Goal: Transaction & Acquisition: Purchase product/service

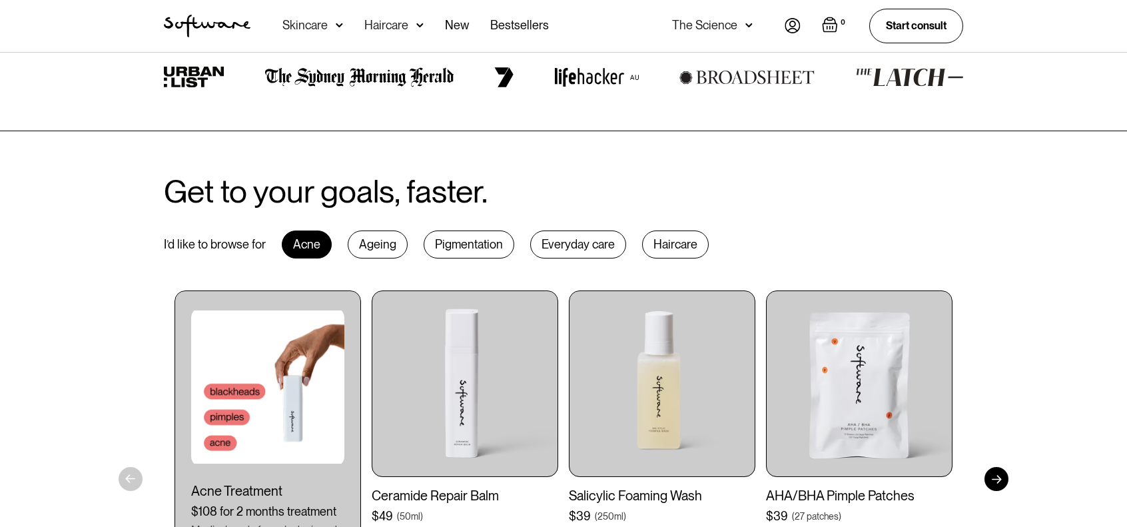
scroll to position [533, 0]
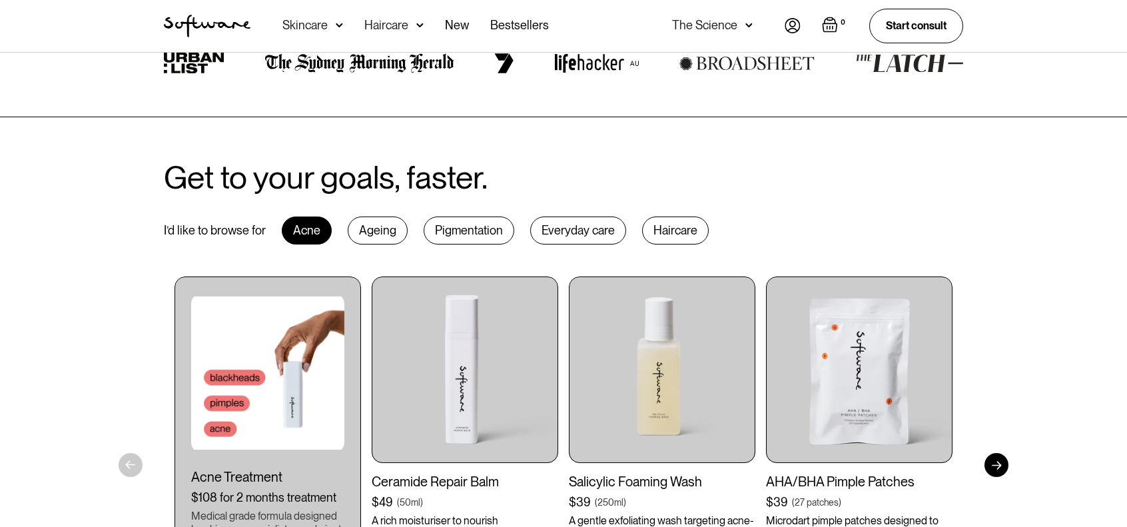
click at [373, 236] on div "Ageing" at bounding box center [378, 230] width 60 height 28
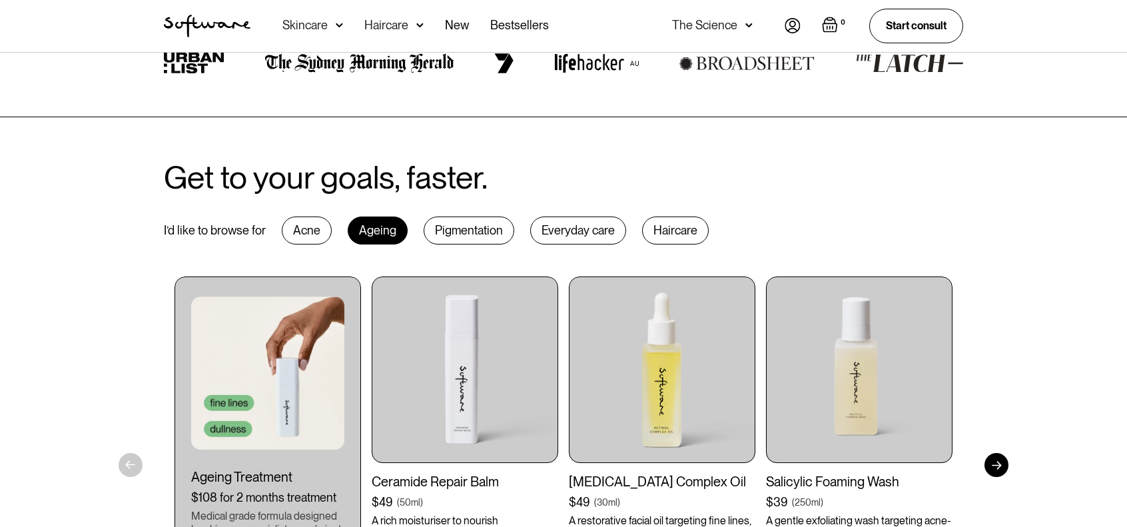
click at [439, 221] on div "Pigmentation" at bounding box center [468, 230] width 91 height 28
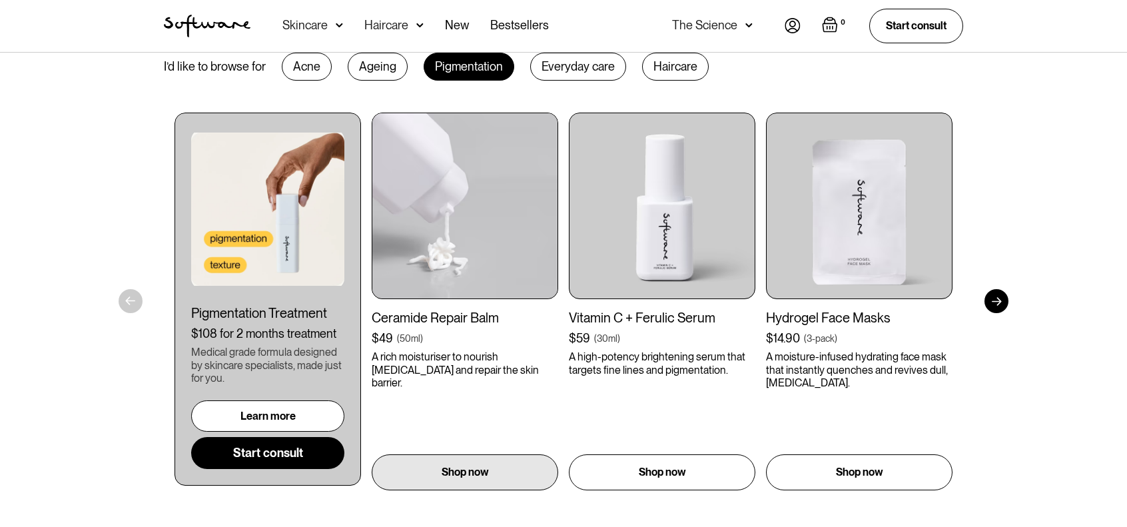
scroll to position [599, 0]
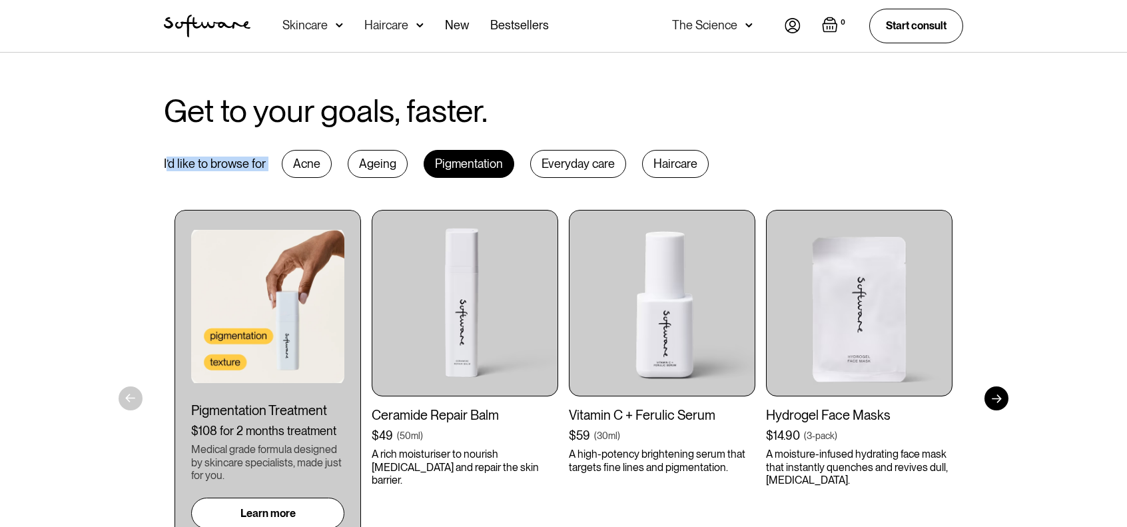
drag, startPoint x: 165, startPoint y: 163, endPoint x: 264, endPoint y: 197, distance: 104.9
click at [270, 165] on div "I’d like to browse for Acne Ageing Pigmentation Everyday care Haircare" at bounding box center [436, 164] width 545 height 28
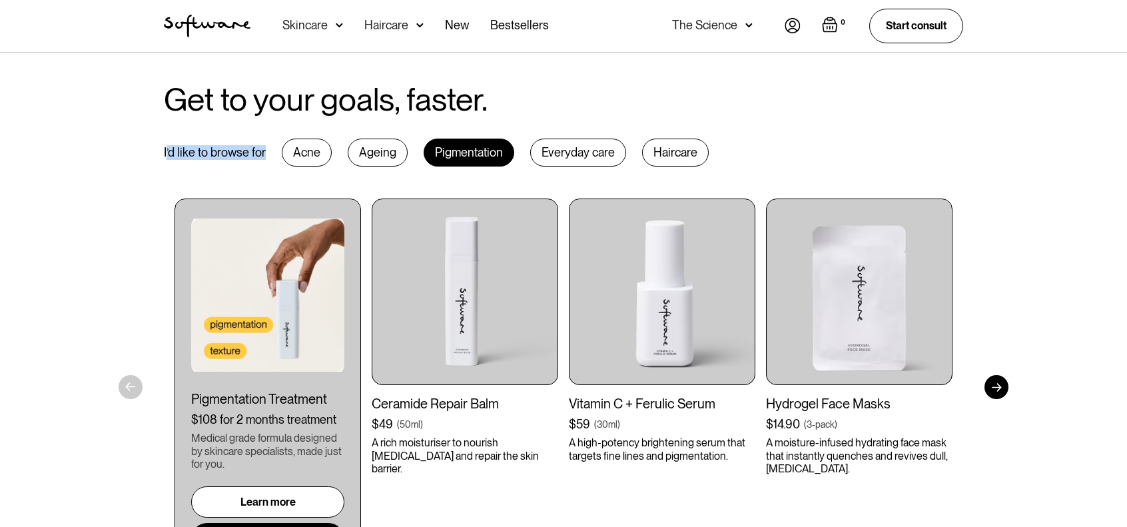
scroll to position [666, 0]
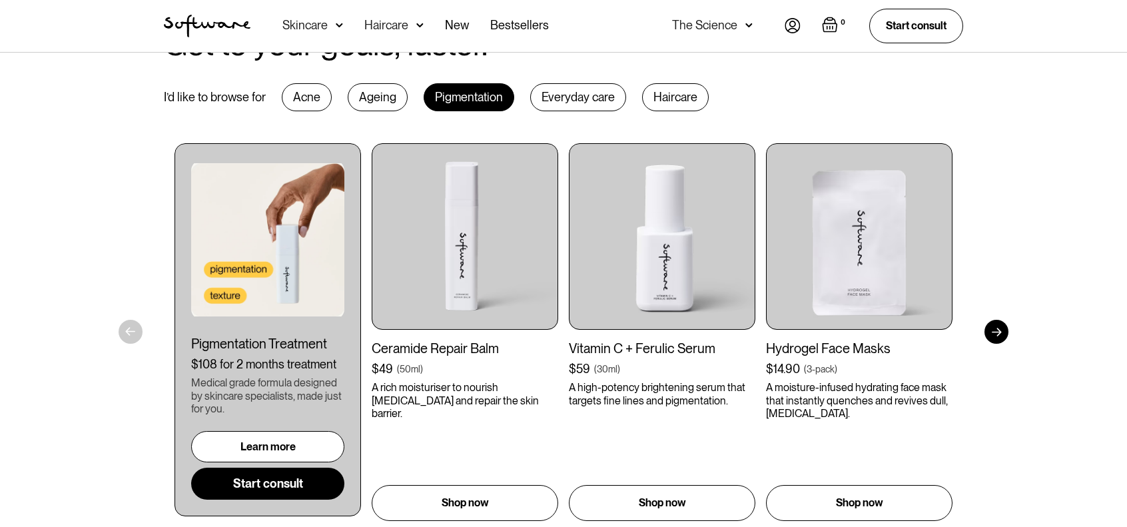
click at [77, 265] on div "Get to your goals, faster. I’d like to browse for Acne Ageing Pigmentation Ever…" at bounding box center [563, 274] width 1127 height 580
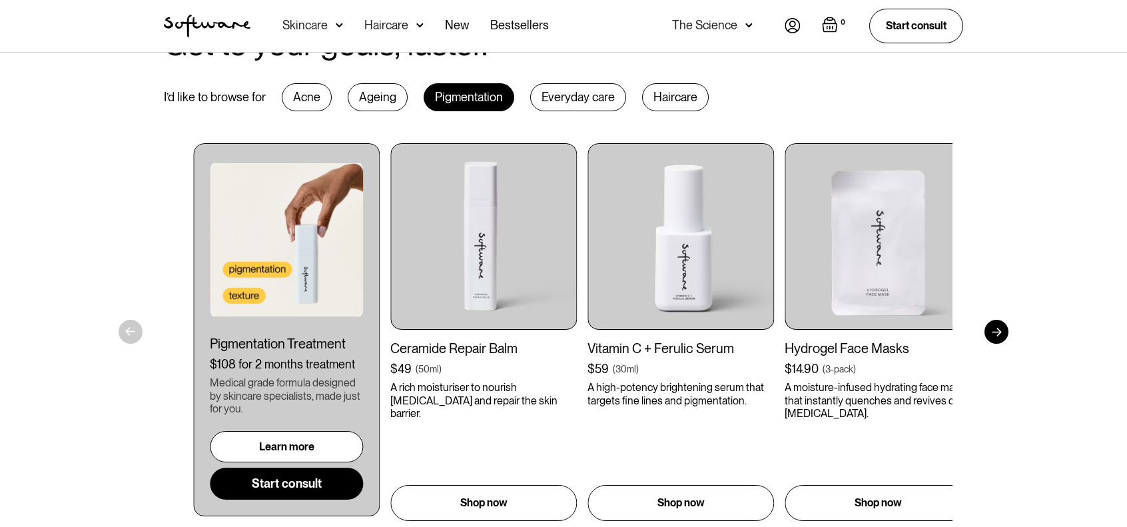
click at [243, 397] on div "Pigmentation Treatment $108 for 2 months treatment Medical grade formula design…" at bounding box center [286, 418] width 153 height 164
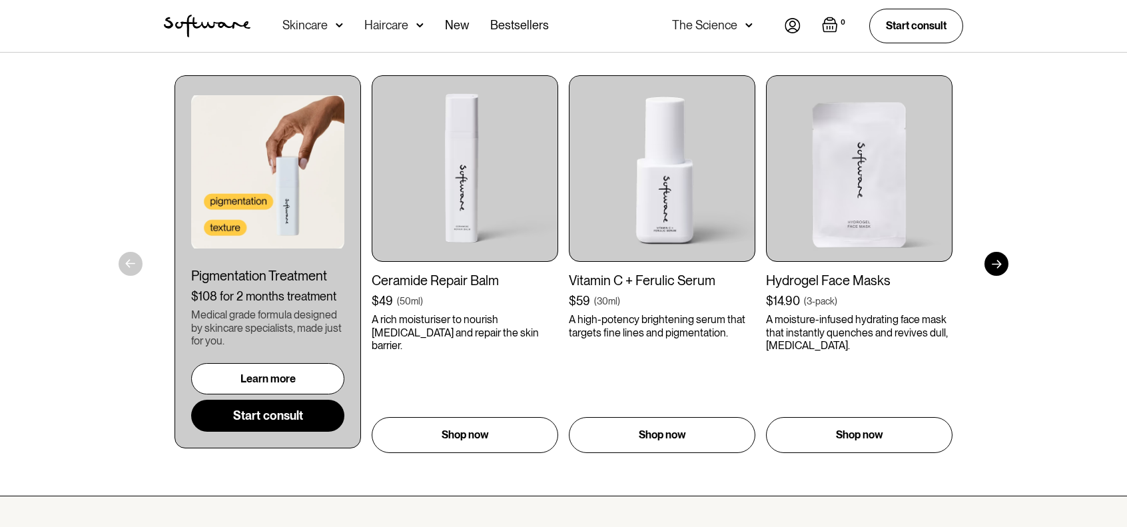
scroll to position [736, 0]
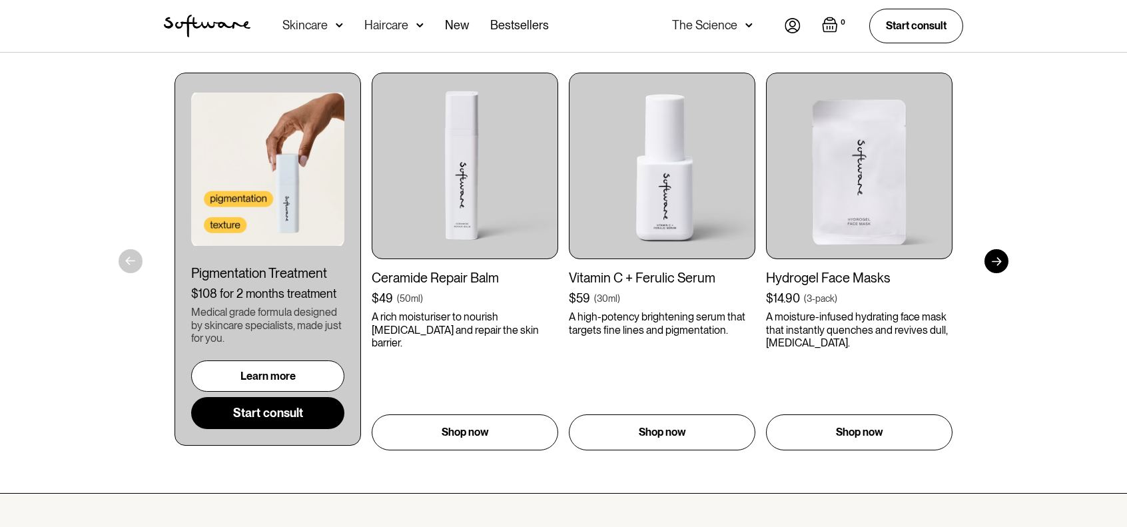
click at [993, 259] on div at bounding box center [996, 261] width 24 height 24
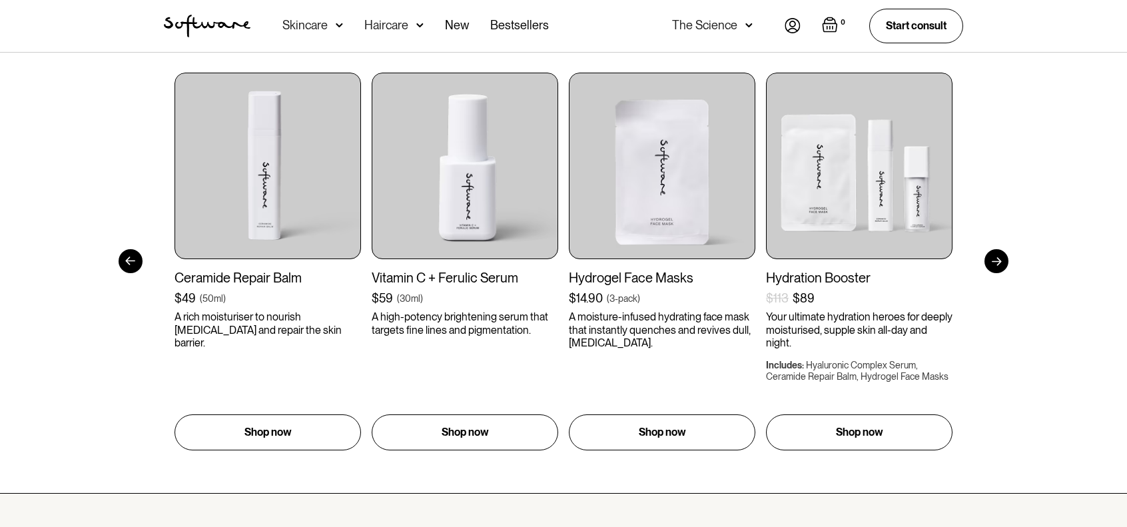
click at [994, 258] on div at bounding box center [996, 261] width 24 height 24
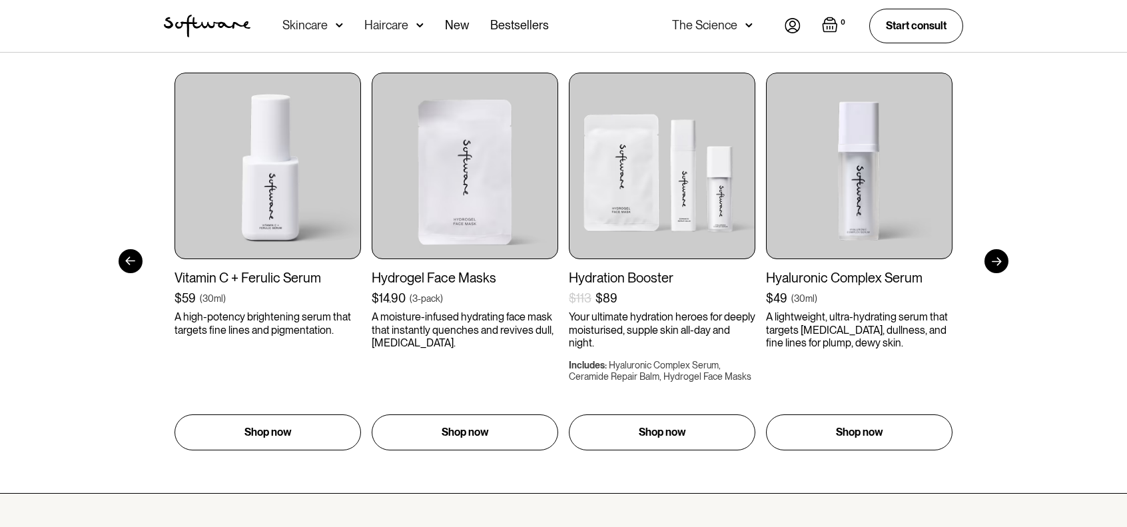
click at [994, 258] on div at bounding box center [996, 261] width 24 height 24
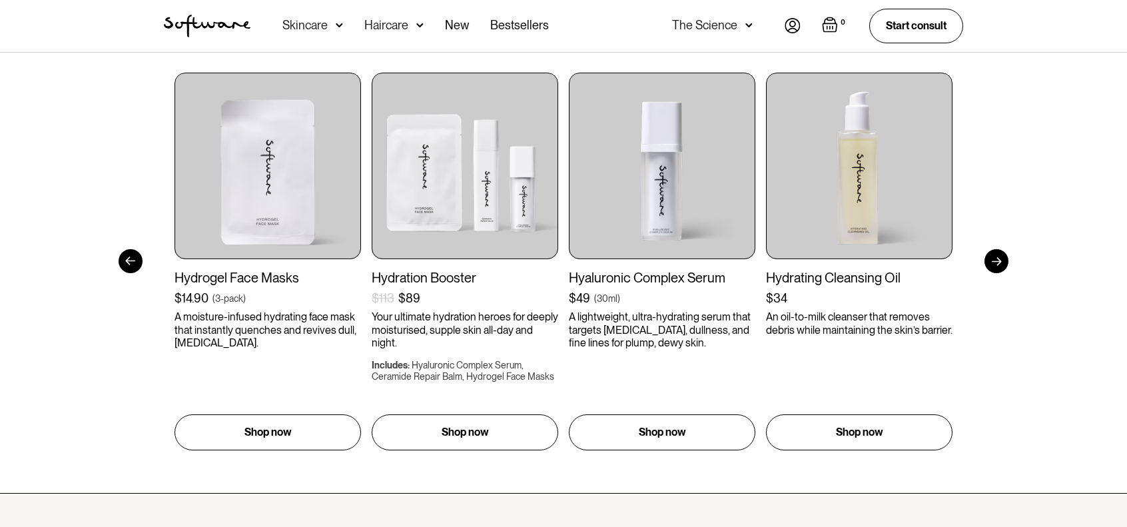
click at [125, 258] on div at bounding box center [131, 261] width 24 height 24
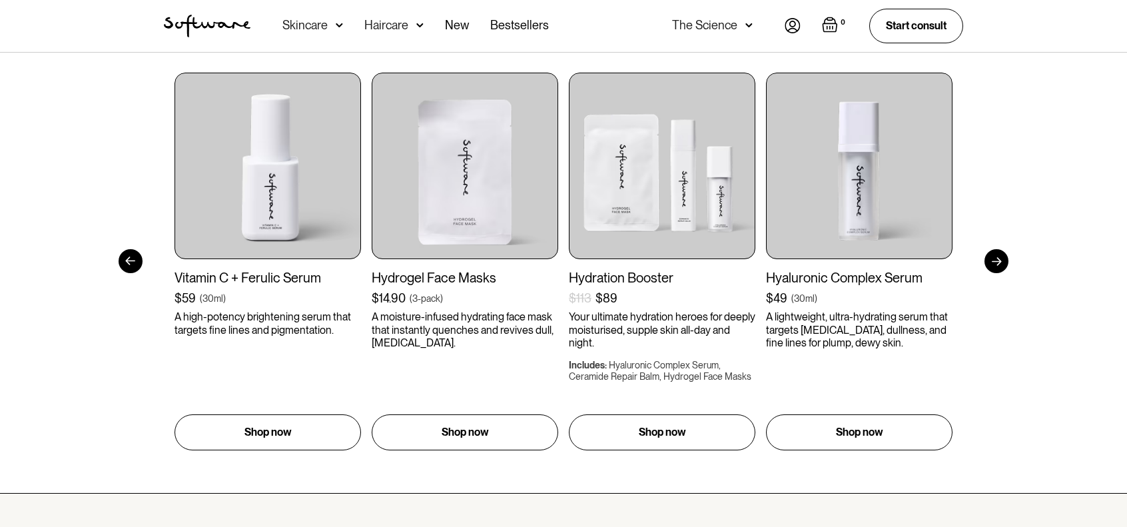
click at [125, 258] on div at bounding box center [131, 261] width 24 height 24
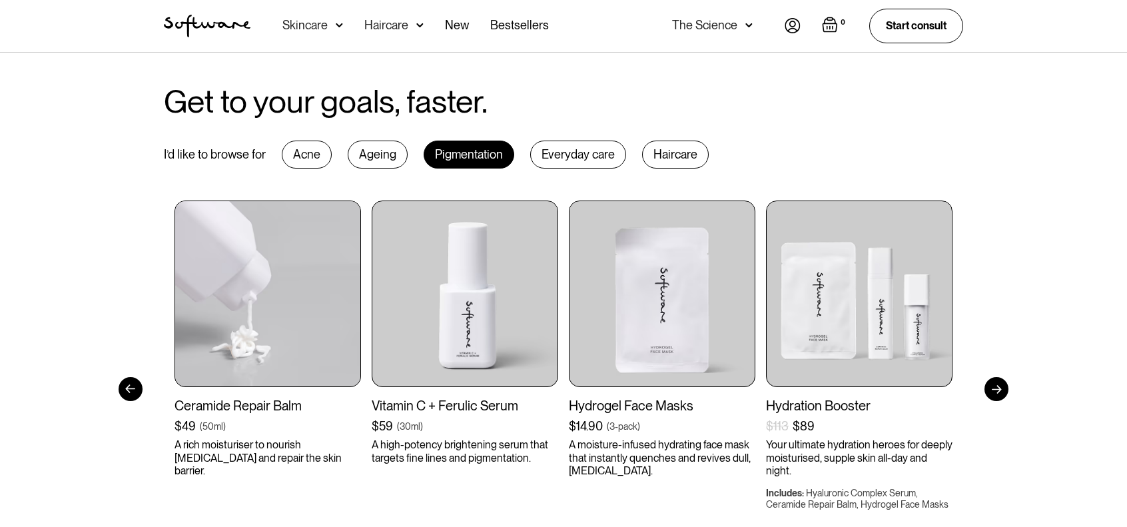
scroll to position [603, 0]
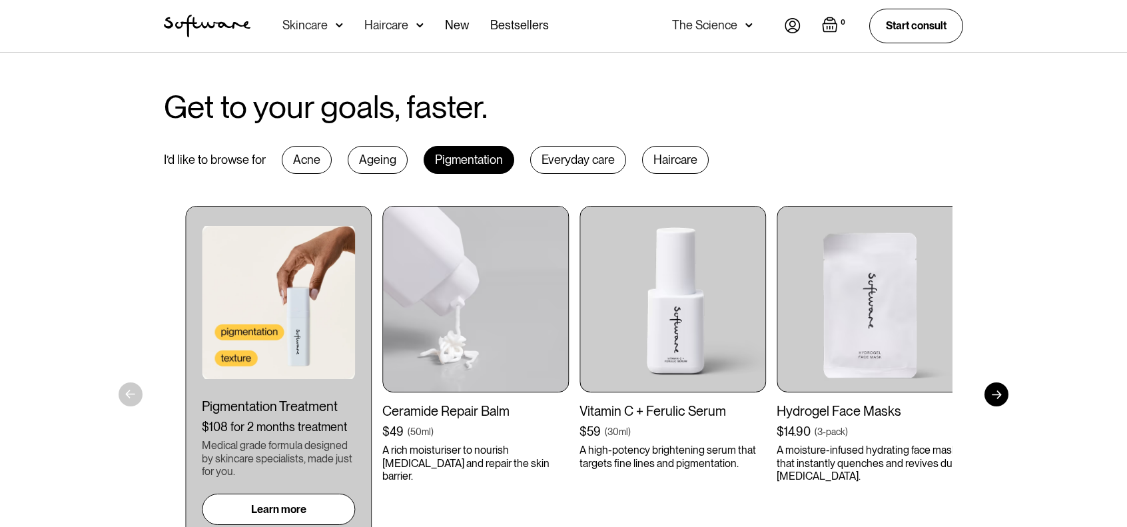
click at [569, 253] on img at bounding box center [475, 299] width 186 height 186
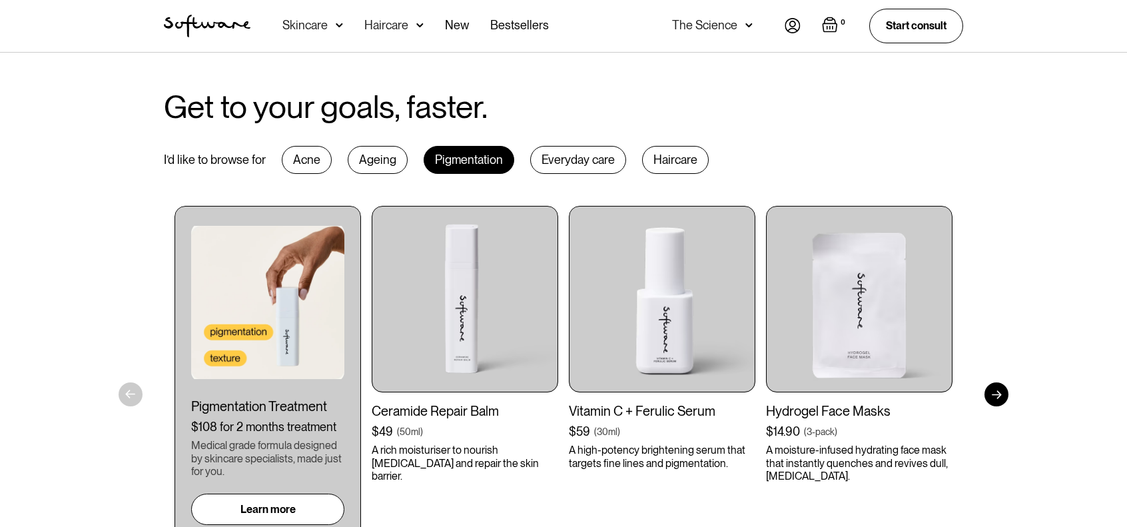
click at [311, 159] on div "Acne" at bounding box center [307, 160] width 50 height 28
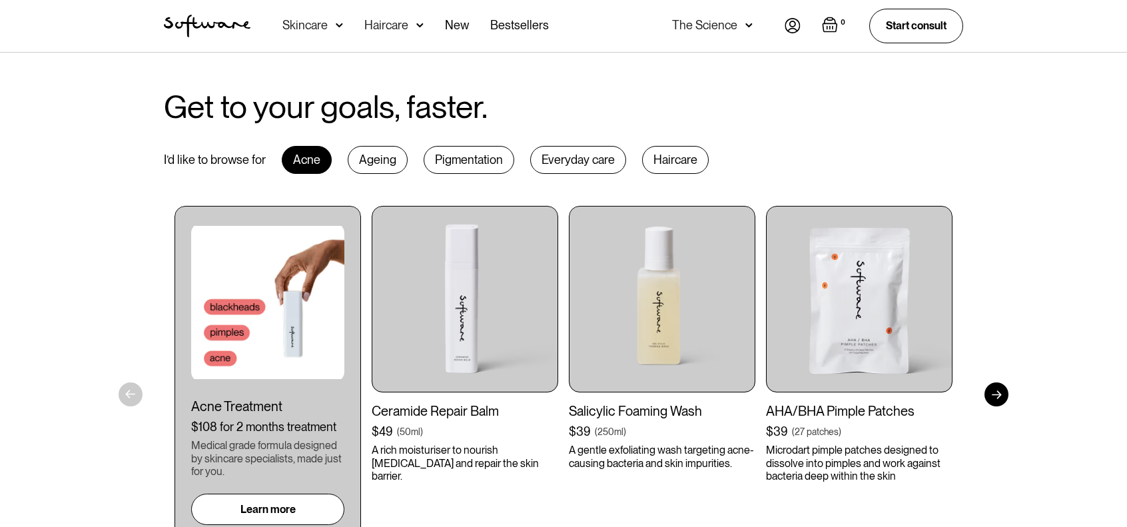
click at [369, 156] on div "Ageing" at bounding box center [378, 160] width 60 height 28
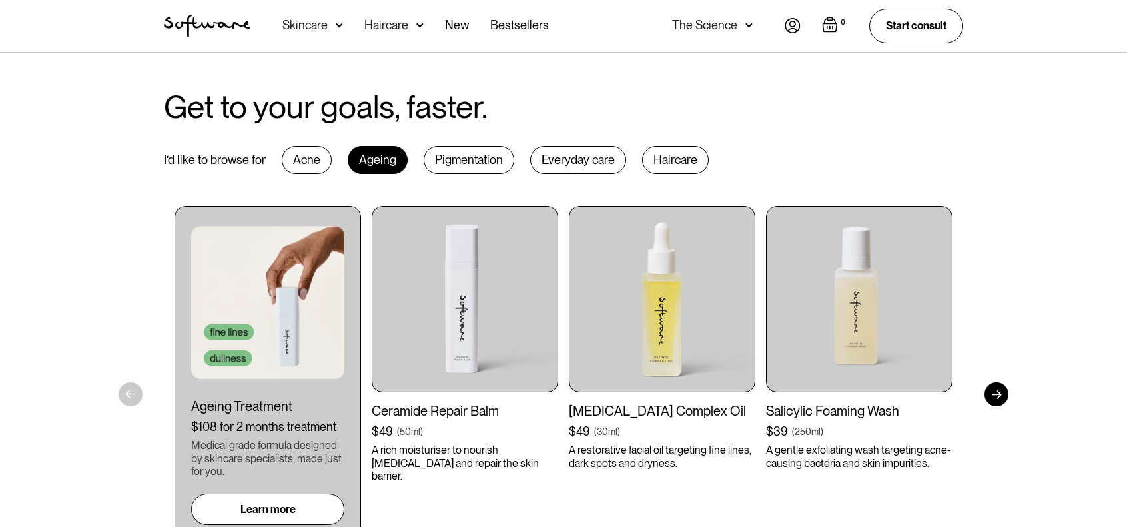
click at [447, 146] on div "Pigmentation" at bounding box center [468, 160] width 91 height 28
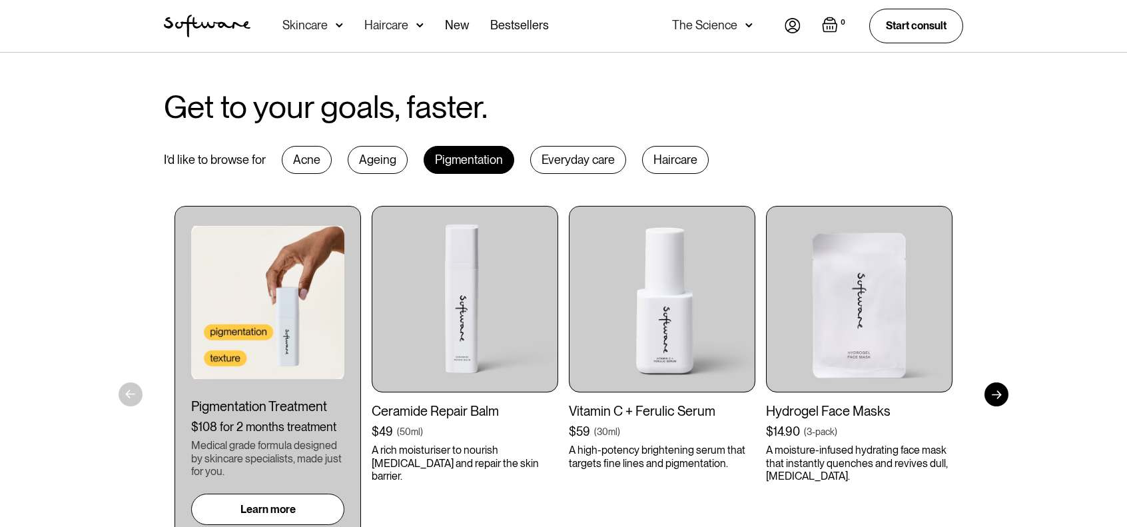
click at [560, 148] on div "Everyday care" at bounding box center [578, 160] width 96 height 28
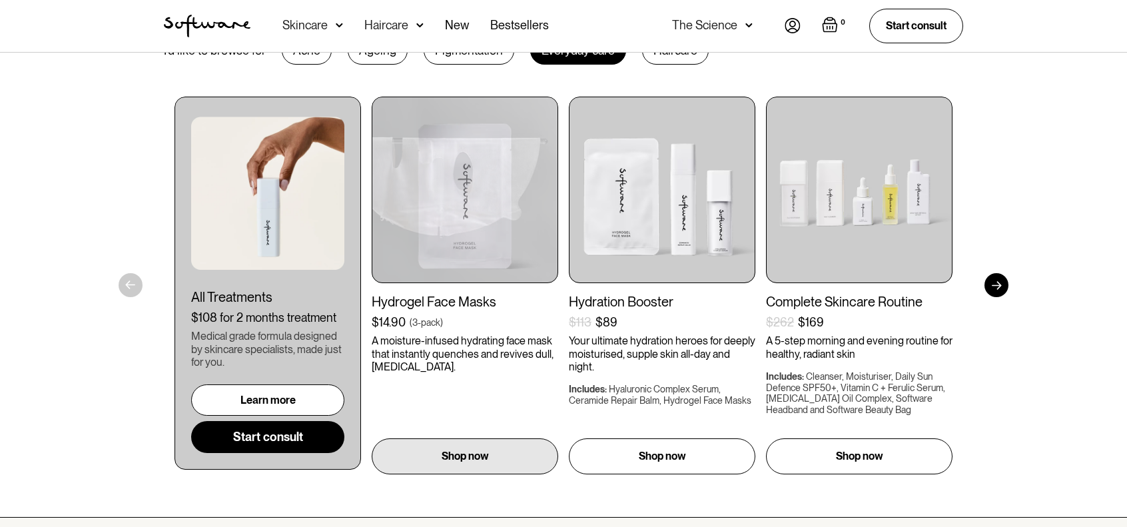
scroll to position [736, 0]
